Goal: Task Accomplishment & Management: Use online tool/utility

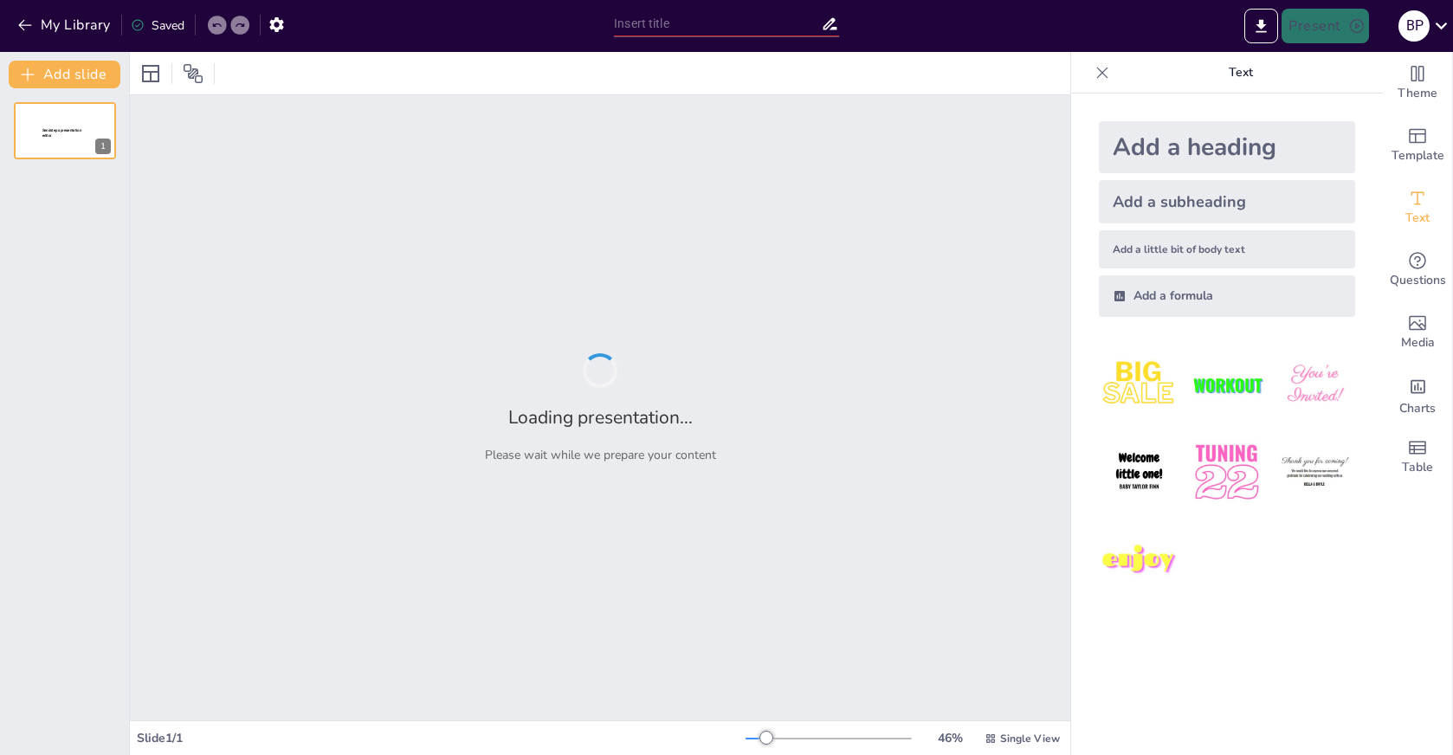
type input "Mastering GitHub: Hosting and Sharing Your Coding Projects"
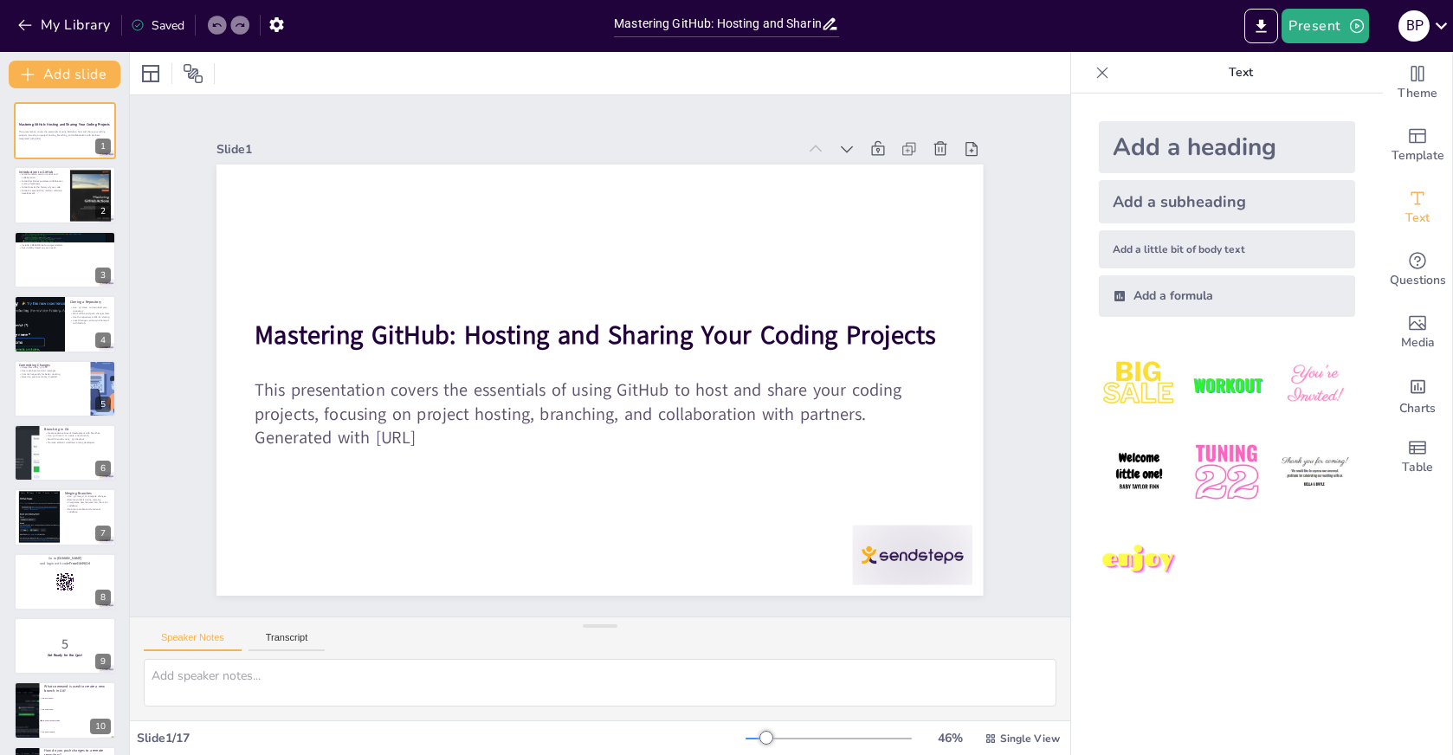
checkbox input "true"
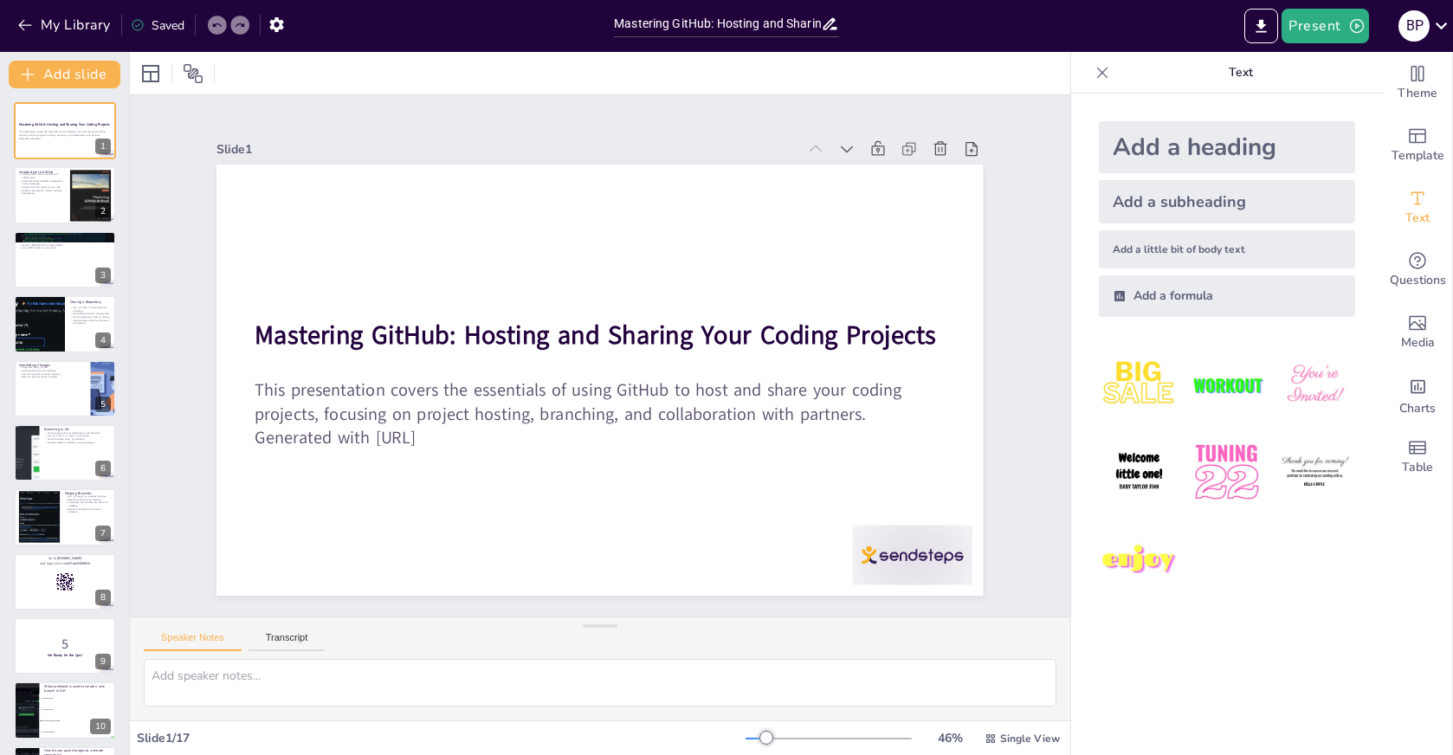
checkbox input "true"
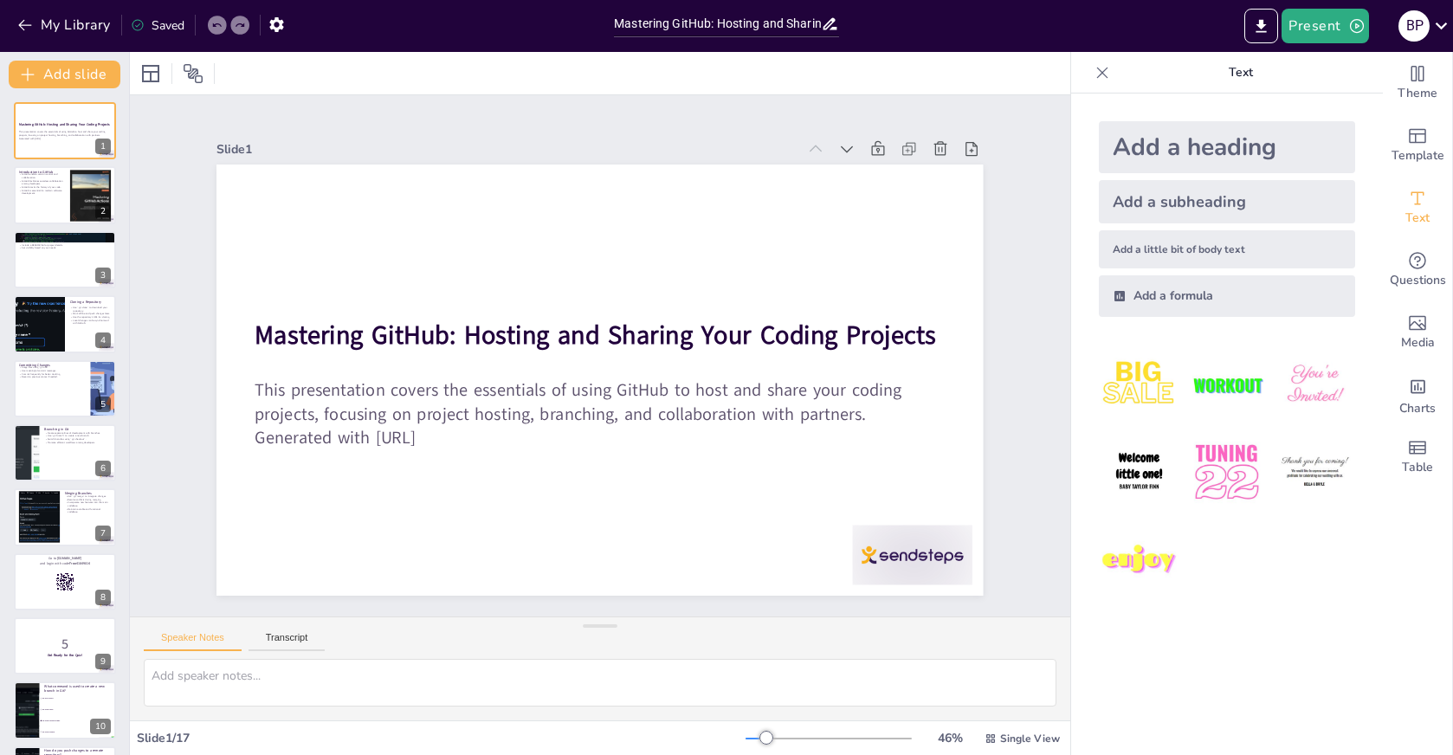
checkbox input "true"
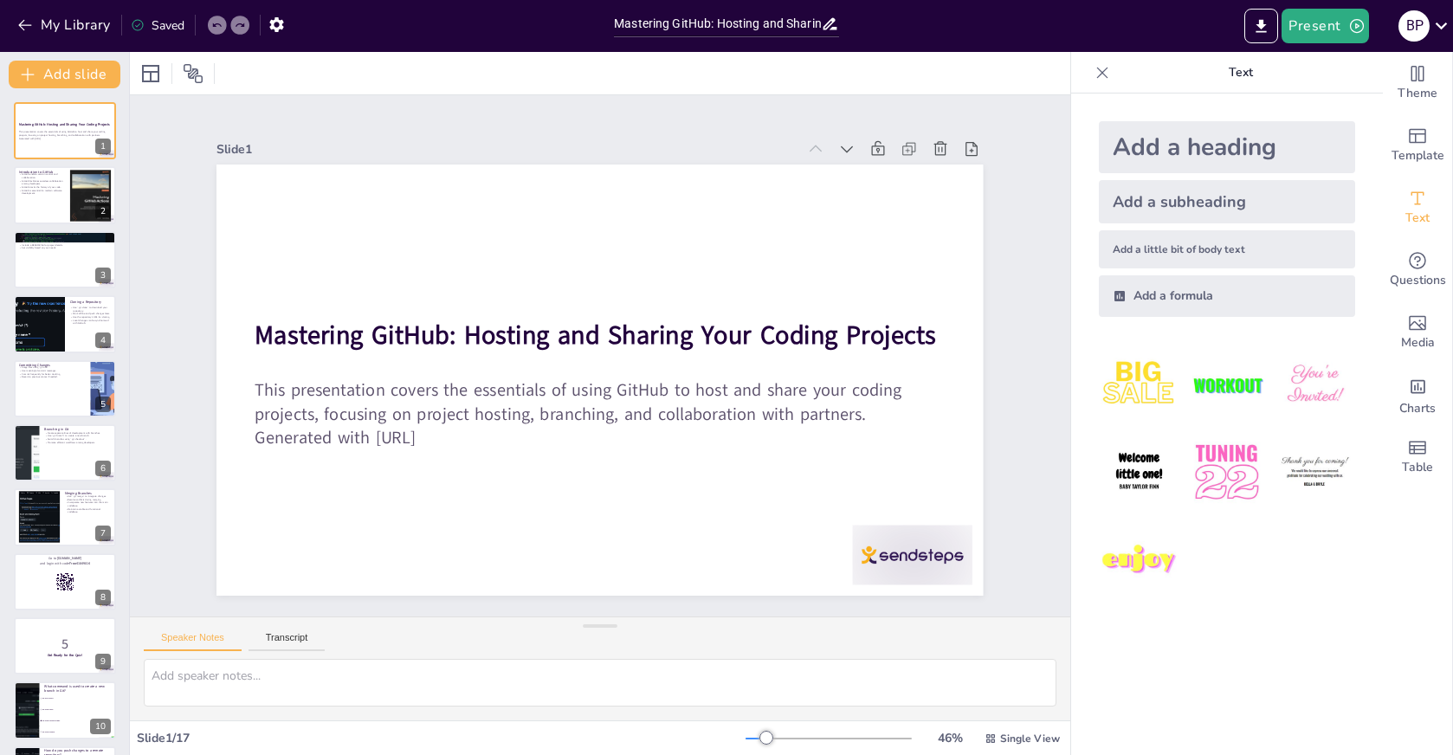
checkbox input "true"
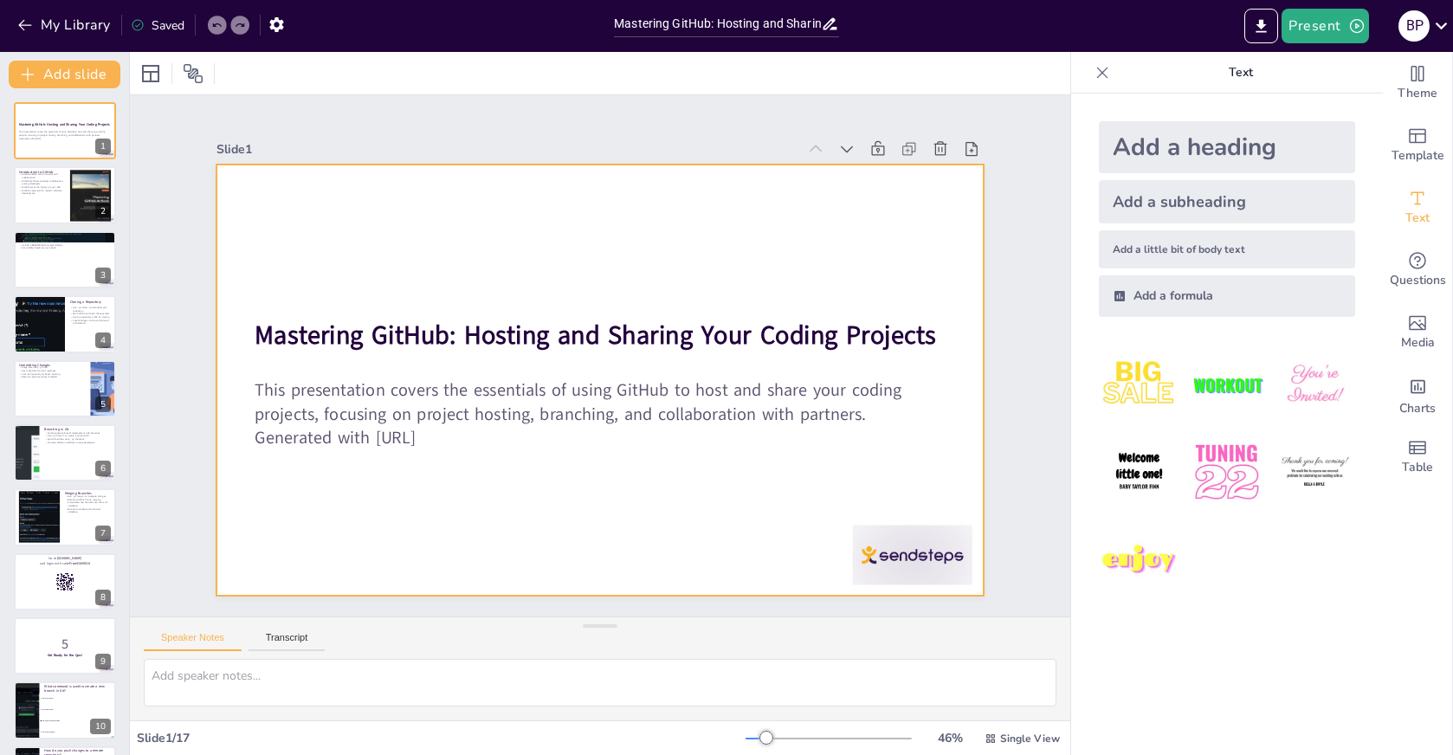
checkbox input "true"
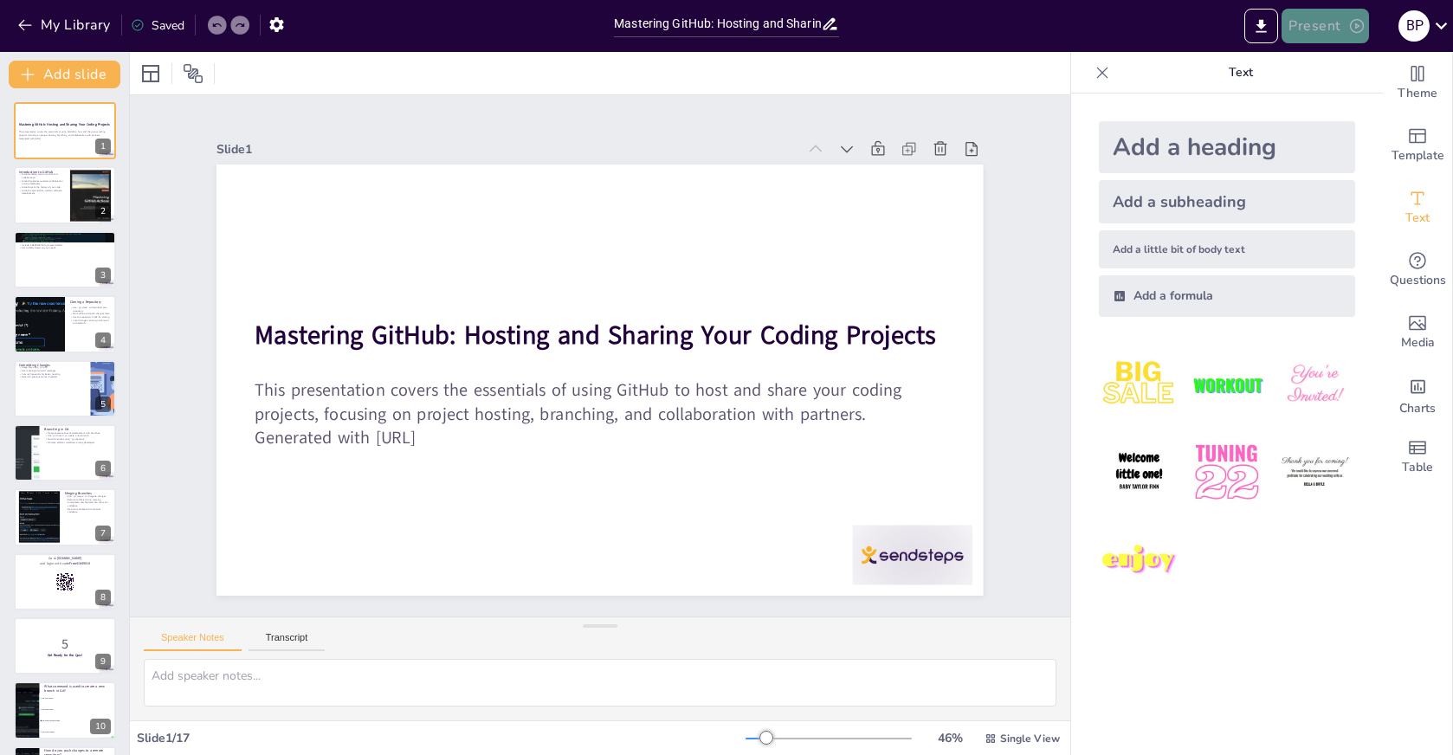
click at [1339, 21] on button "Present" at bounding box center [1324, 26] width 87 height 35
click at [1355, 67] on li "Preview presentation" at bounding box center [1352, 64] width 136 height 28
